Goal: Task Accomplishment & Management: Manage account settings

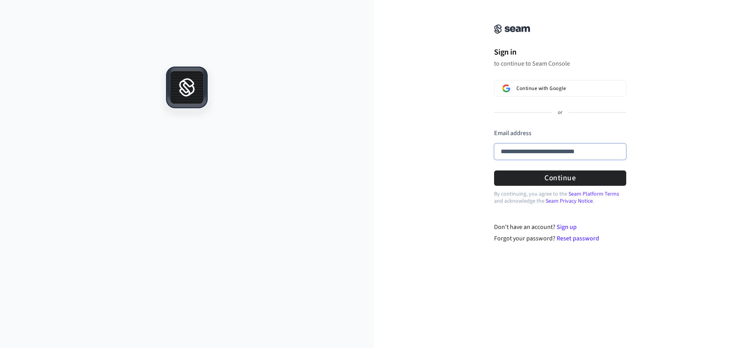
click at [559, 153] on input "**********" at bounding box center [560, 152] width 132 height 17
click at [563, 178] on button "Continue" at bounding box center [560, 178] width 132 height 15
type input "**********"
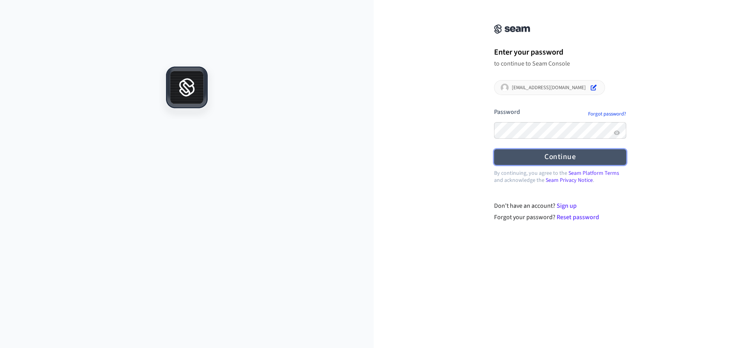
click at [563, 159] on button "Continue" at bounding box center [560, 156] width 132 height 15
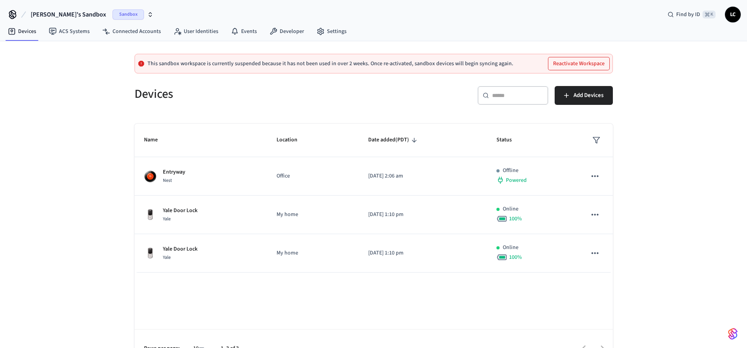
click at [573, 63] on button "Reactivate Workspace" at bounding box center [578, 63] width 61 height 13
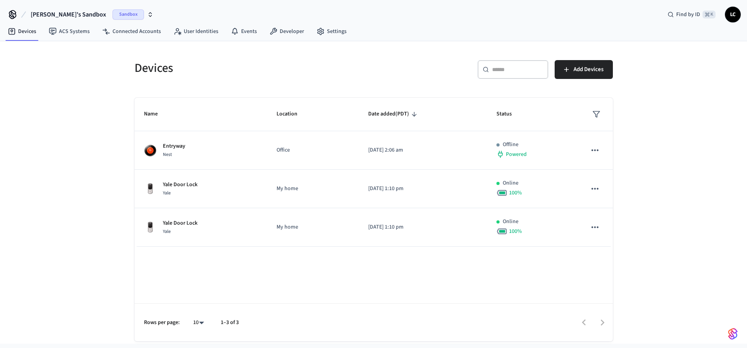
click at [68, 16] on span "[PERSON_NAME]'s Sandbox" at bounding box center [69, 14] width 76 height 9
click at [236, 63] on h5 "Devices" at bounding box center [252, 68] width 234 height 16
click at [66, 31] on link "ACS Systems" at bounding box center [68, 31] width 53 height 14
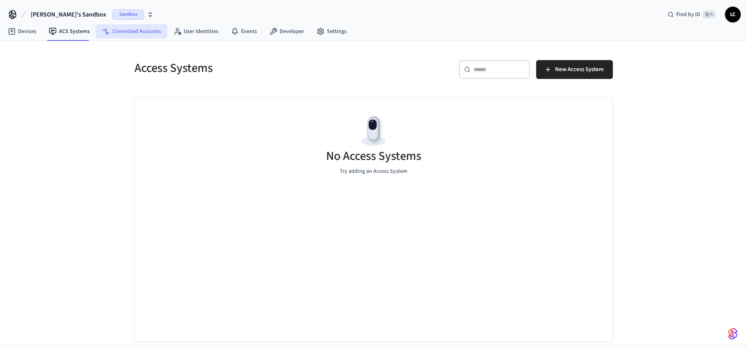
click at [125, 33] on link "Connected Accounts" at bounding box center [131, 31] width 71 height 14
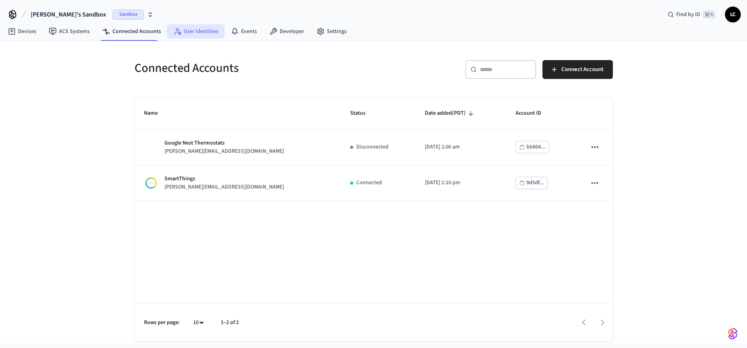
click at [202, 35] on link "User Identities" at bounding box center [195, 31] width 57 height 14
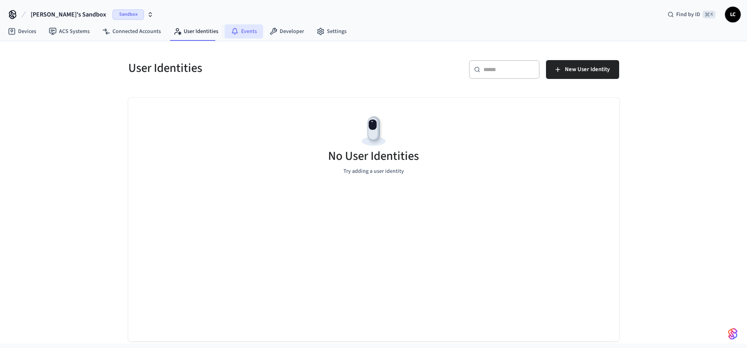
click at [244, 31] on link "Events" at bounding box center [244, 31] width 39 height 14
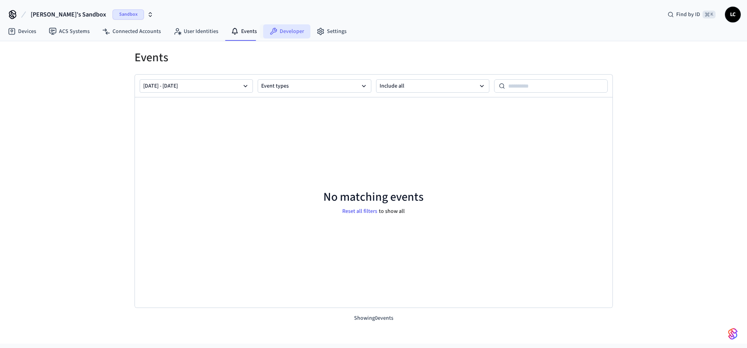
click at [283, 31] on link "Developer" at bounding box center [286, 31] width 47 height 14
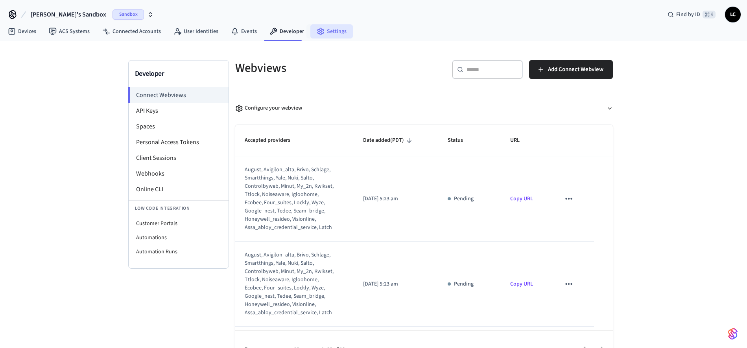
click at [327, 30] on link "Settings" at bounding box center [331, 31] width 42 height 14
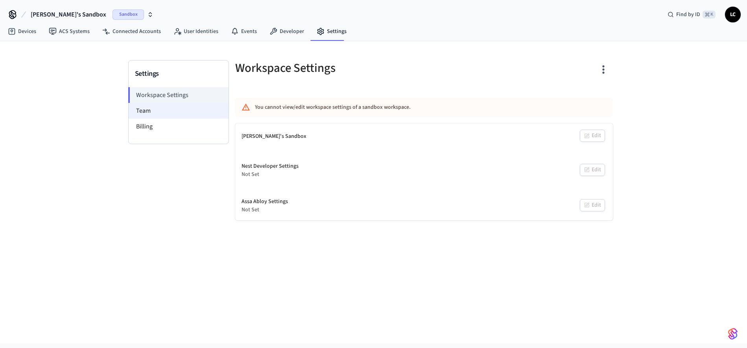
click at [145, 107] on li "Team" at bounding box center [179, 111] width 100 height 16
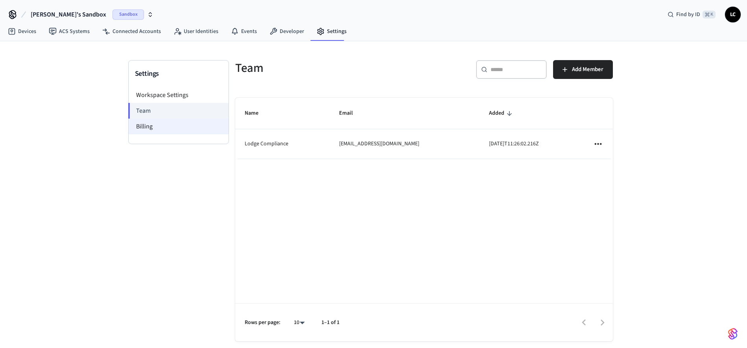
click at [148, 127] on li "Billing" at bounding box center [179, 127] width 100 height 16
